Goal: Navigation & Orientation: Find specific page/section

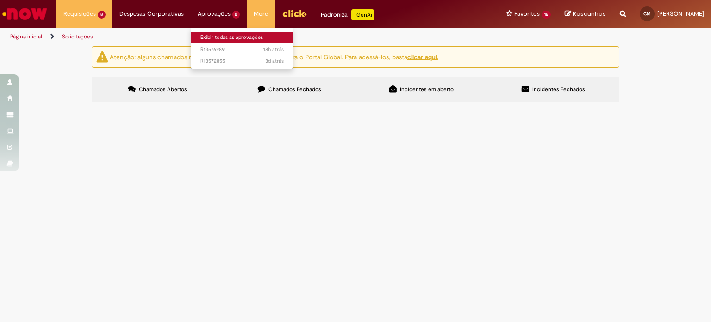
click at [219, 35] on link "Exibir todas as aprovações" at bounding box center [242, 37] width 102 height 10
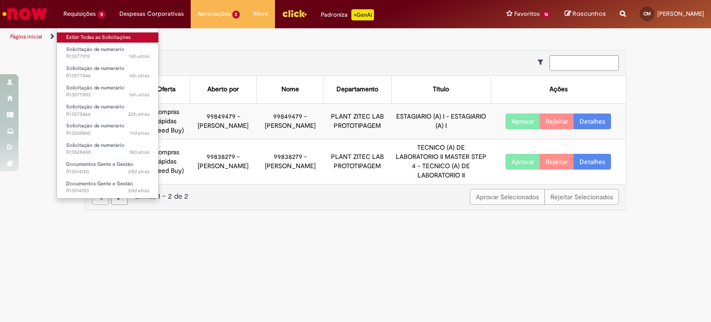
click at [82, 40] on link "Exibir Todas as Solicitações" at bounding box center [108, 37] width 102 height 10
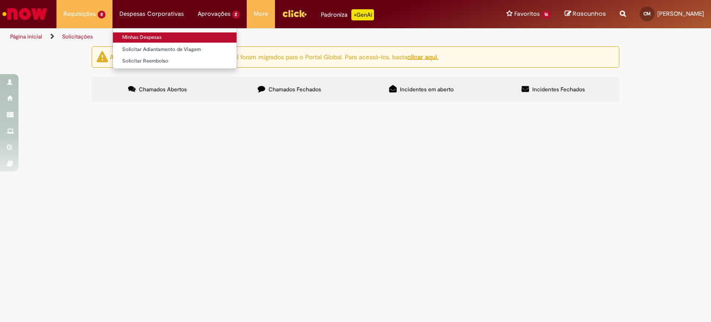
click at [152, 36] on link "Minhas Despesas" at bounding box center [175, 37] width 124 height 10
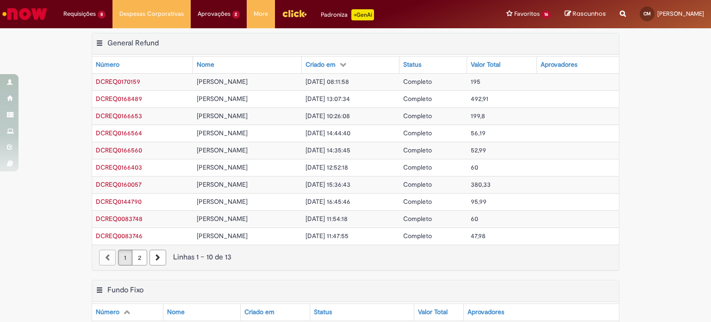
click at [30, 11] on img "Ir para a Homepage" at bounding box center [25, 14] width 48 height 19
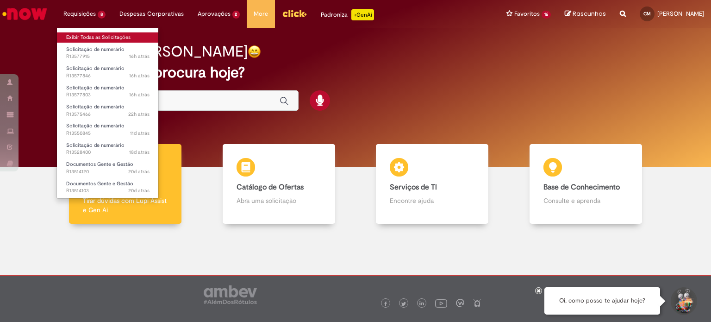
click at [81, 35] on link "Exibir Todas as Solicitações" at bounding box center [108, 37] width 102 height 10
